Goal: Information Seeking & Learning: Learn about a topic

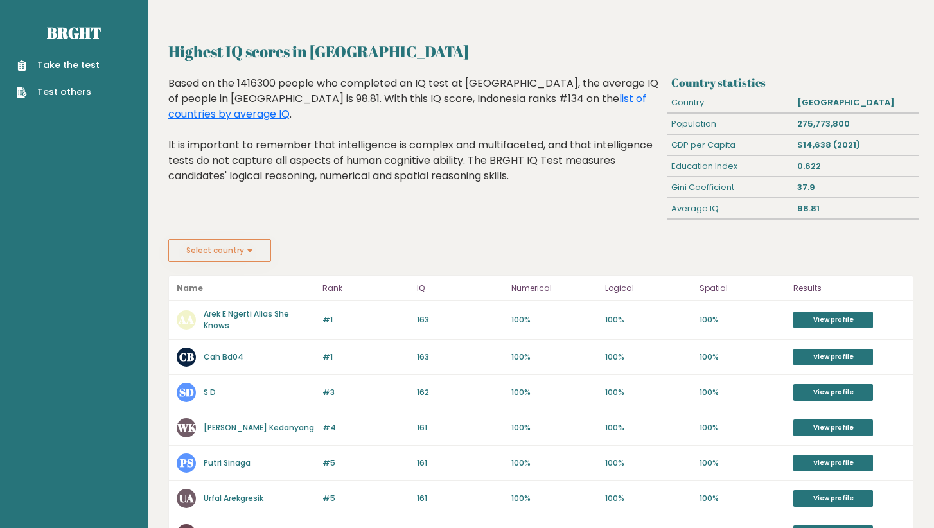
click at [351, 188] on div "Highest IQ scores in [GEOGRAPHIC_DATA] Based on the 1416300 people who complete…" at bounding box center [415, 157] width 503 height 163
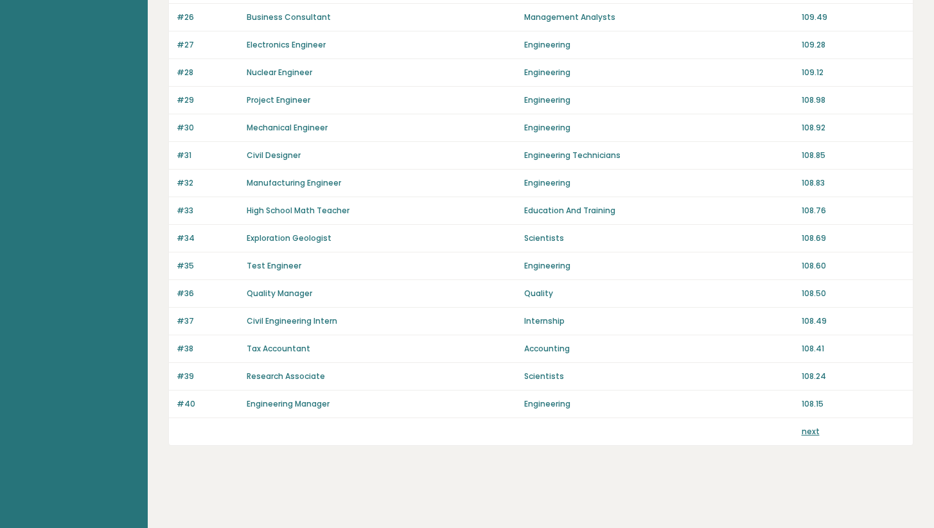
scroll to position [832, 0]
click at [804, 432] on link "next" at bounding box center [811, 431] width 18 height 11
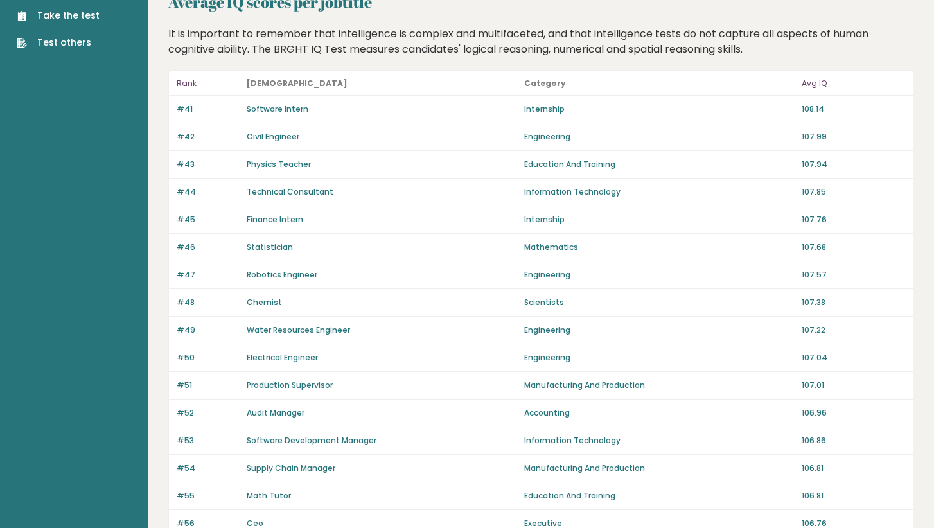
scroll to position [42, 0]
